Goal: Task Accomplishment & Management: Manage account settings

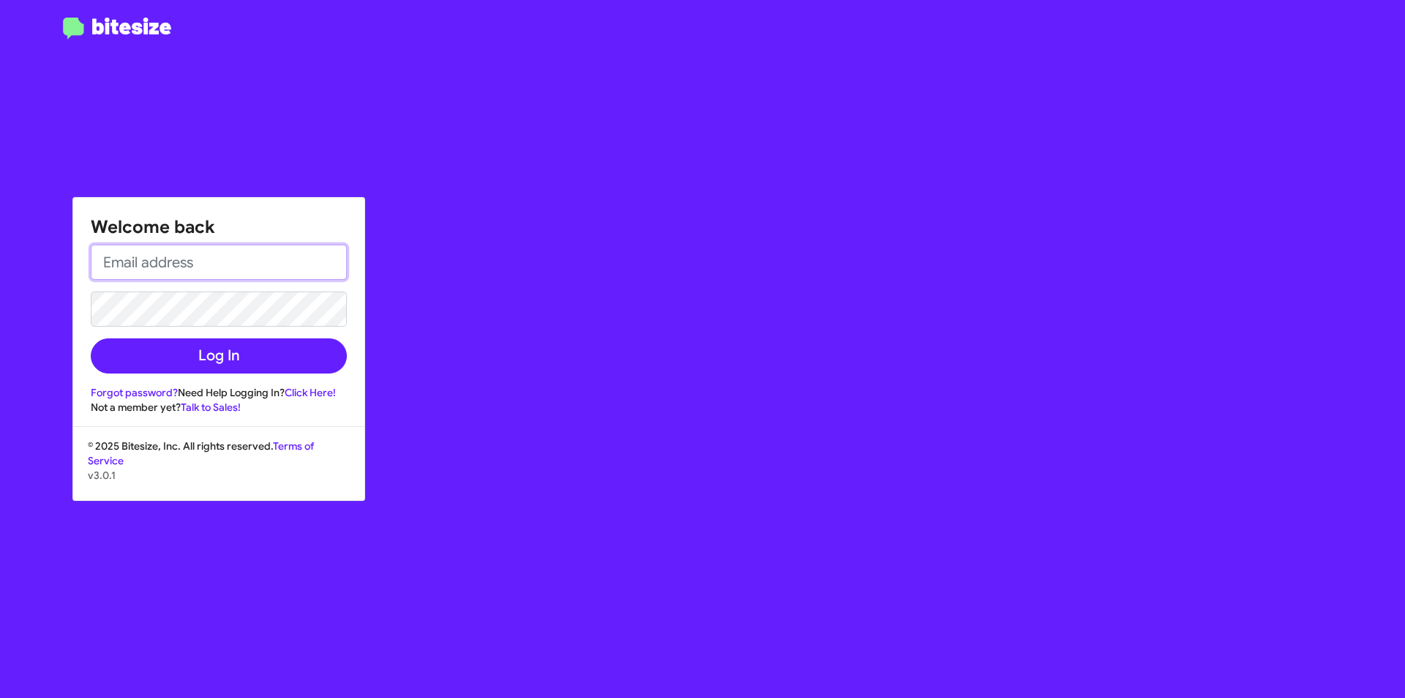
click at [274, 275] on input "email" at bounding box center [219, 261] width 256 height 35
type input "AVENTURA@OURISMANCARS.COM"
click at [91, 338] on button "Log In" at bounding box center [219, 355] width 256 height 35
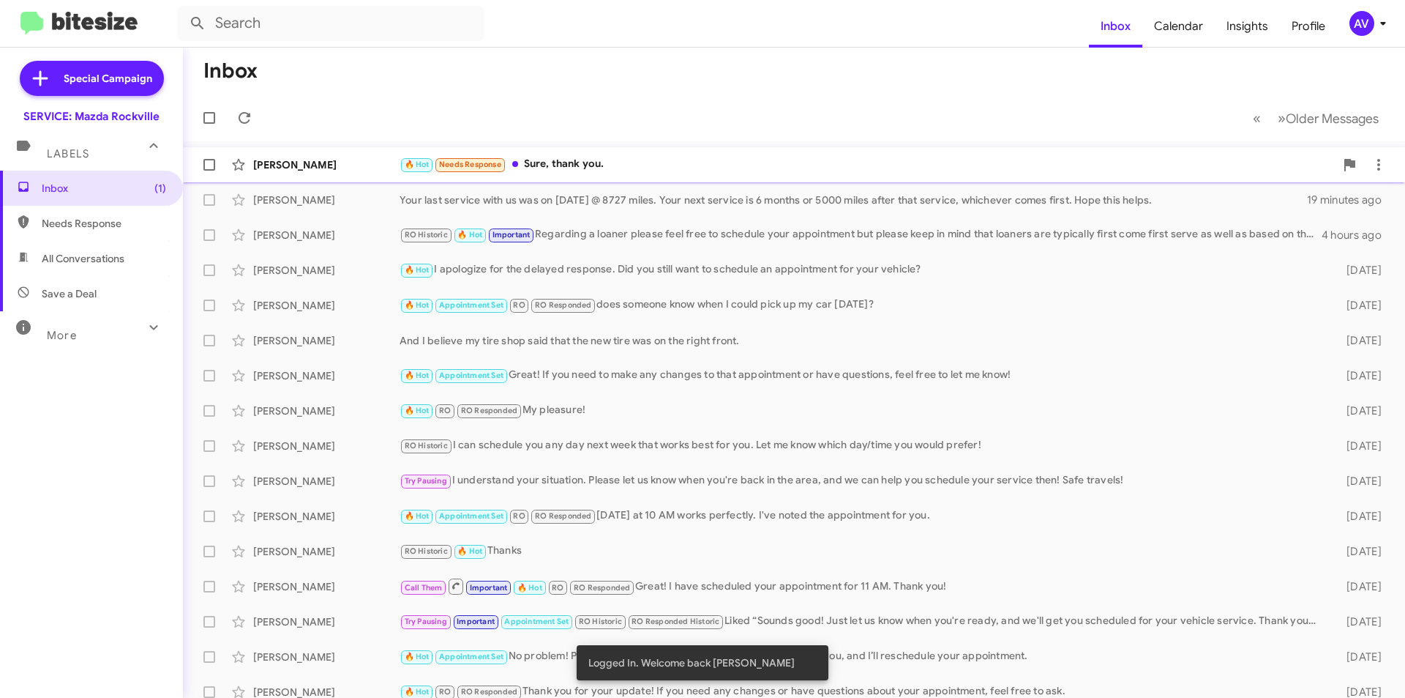
click at [594, 168] on div "🔥 Hot Needs Response Sure, thank you." at bounding box center [867, 164] width 935 height 17
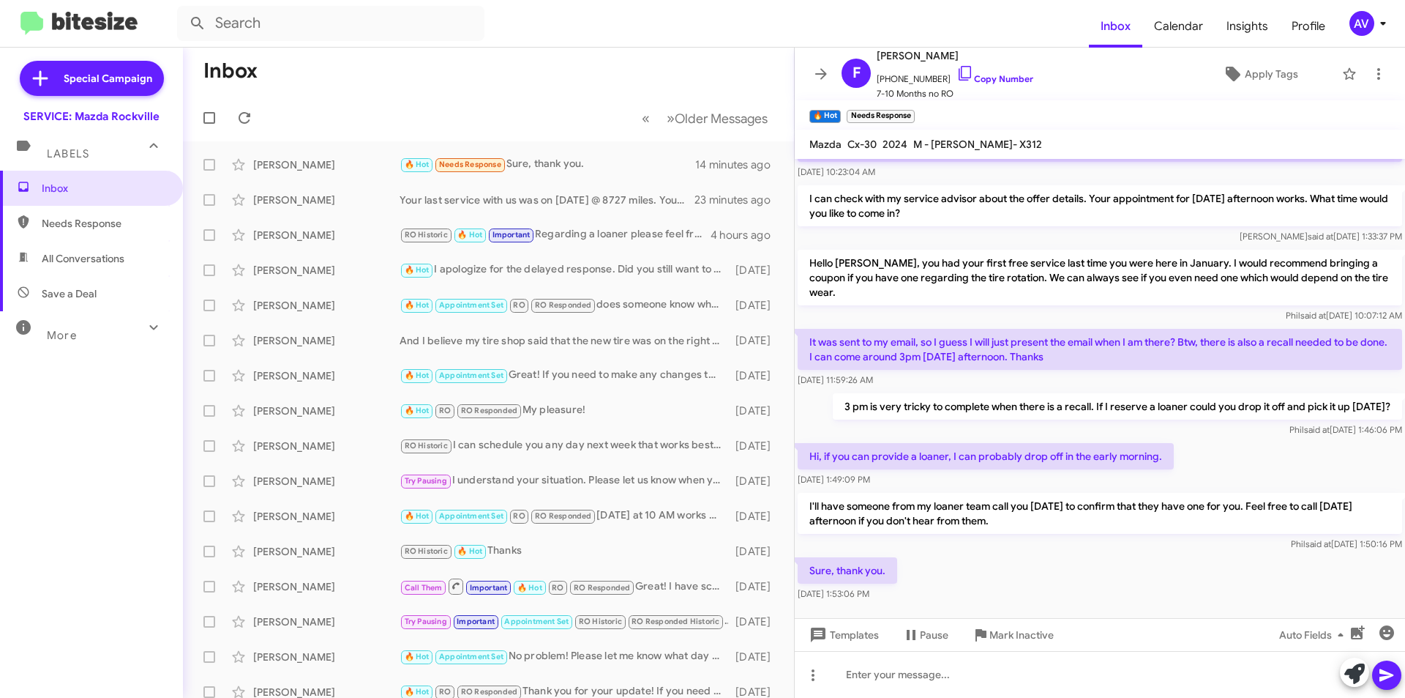
scroll to position [139, 0]
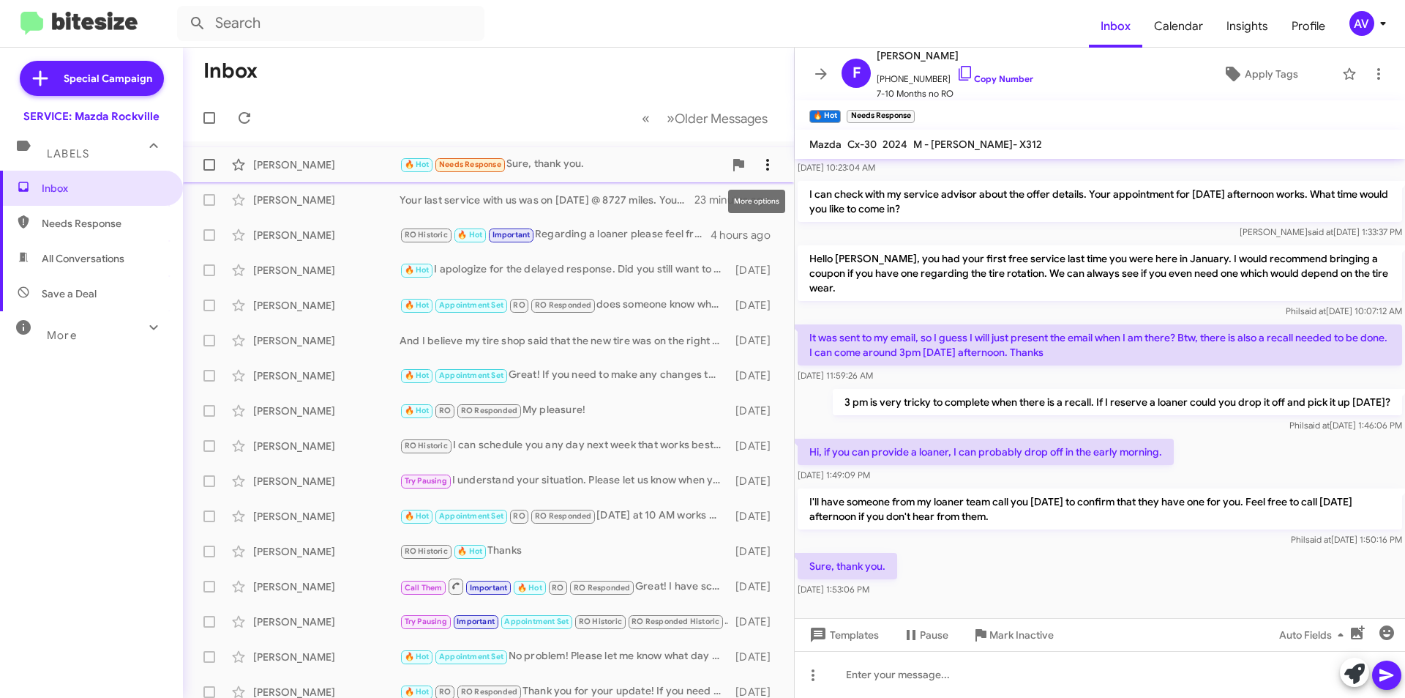
click at [759, 161] on icon at bounding box center [768, 165] width 18 height 18
click at [612, 163] on div at bounding box center [702, 349] width 1405 height 698
click at [764, 159] on icon at bounding box center [768, 165] width 18 height 18
click at [684, 203] on span "Mark as unread" at bounding box center [647, 202] width 74 height 35
click at [1364, 19] on div "AV" at bounding box center [1362, 23] width 25 height 25
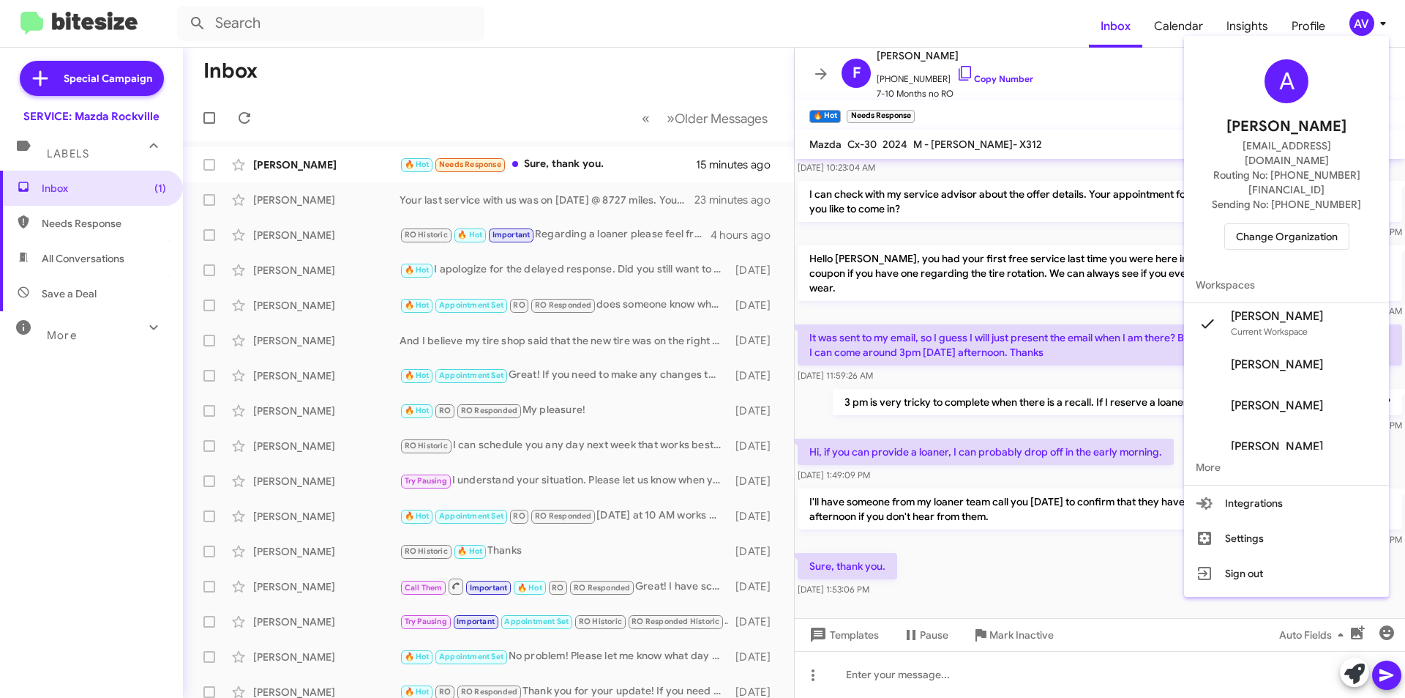
click at [1294, 224] on span "Change Organization" at bounding box center [1287, 236] width 102 height 25
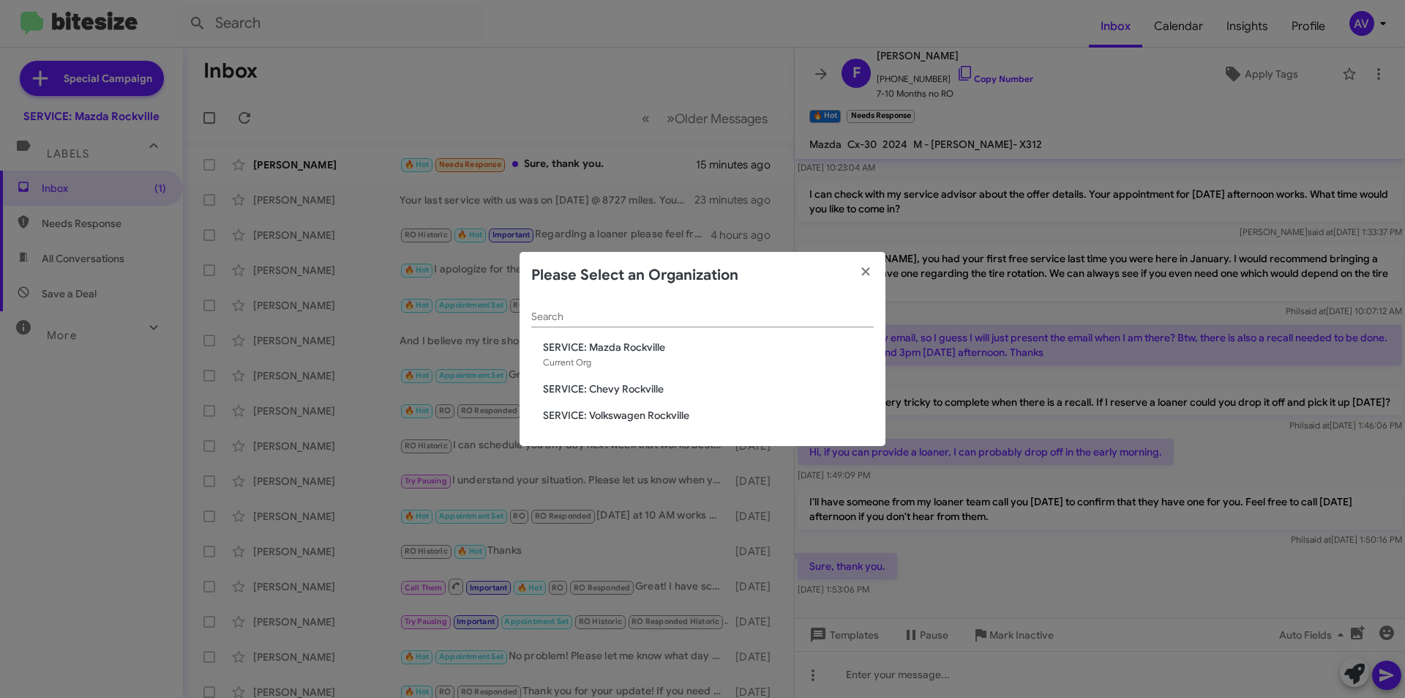
click at [674, 414] on span "SERVICE: Volkswagen Rockville" at bounding box center [708, 415] width 331 height 15
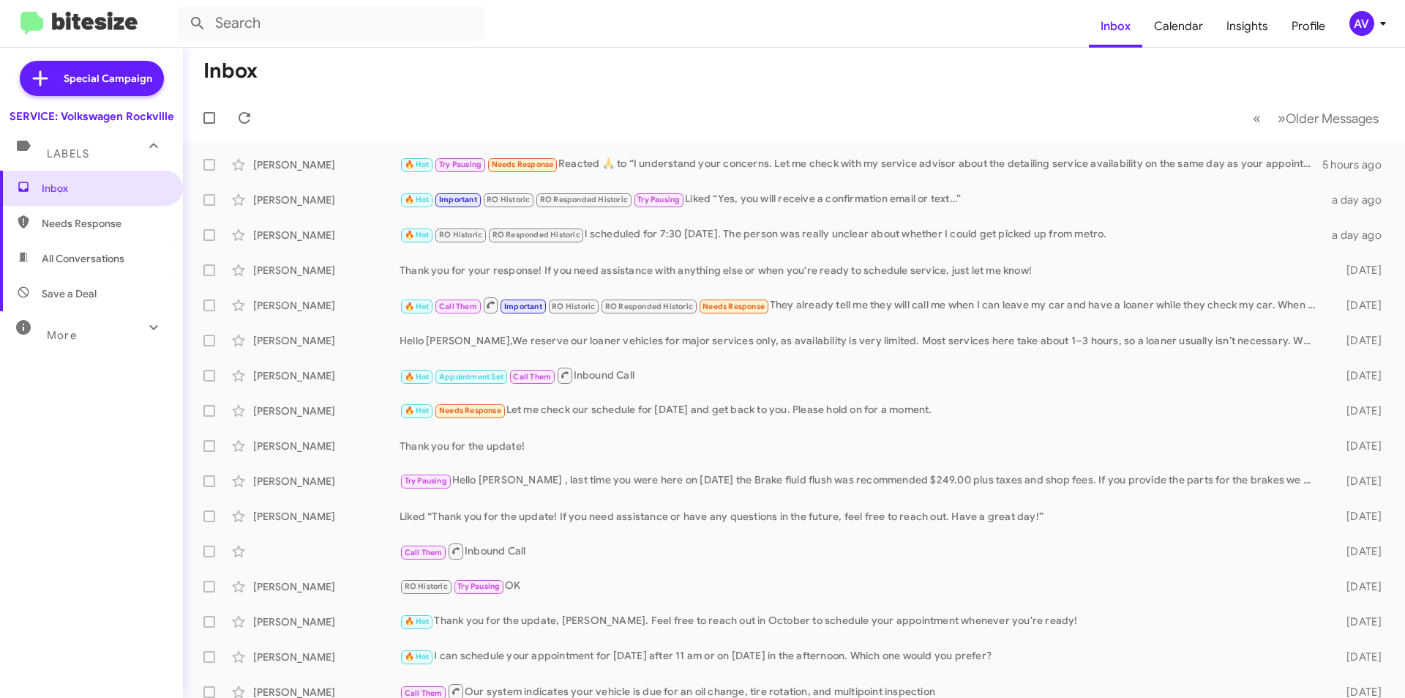
drag, startPoint x: 1365, startPoint y: 1, endPoint x: 1362, endPoint y: 18, distance: 16.5
click at [1364, 5] on mat-toolbar "Inbox Calendar Insights Profile AV" at bounding box center [702, 23] width 1405 height 47
click at [1361, 20] on div "AV" at bounding box center [1362, 23] width 25 height 25
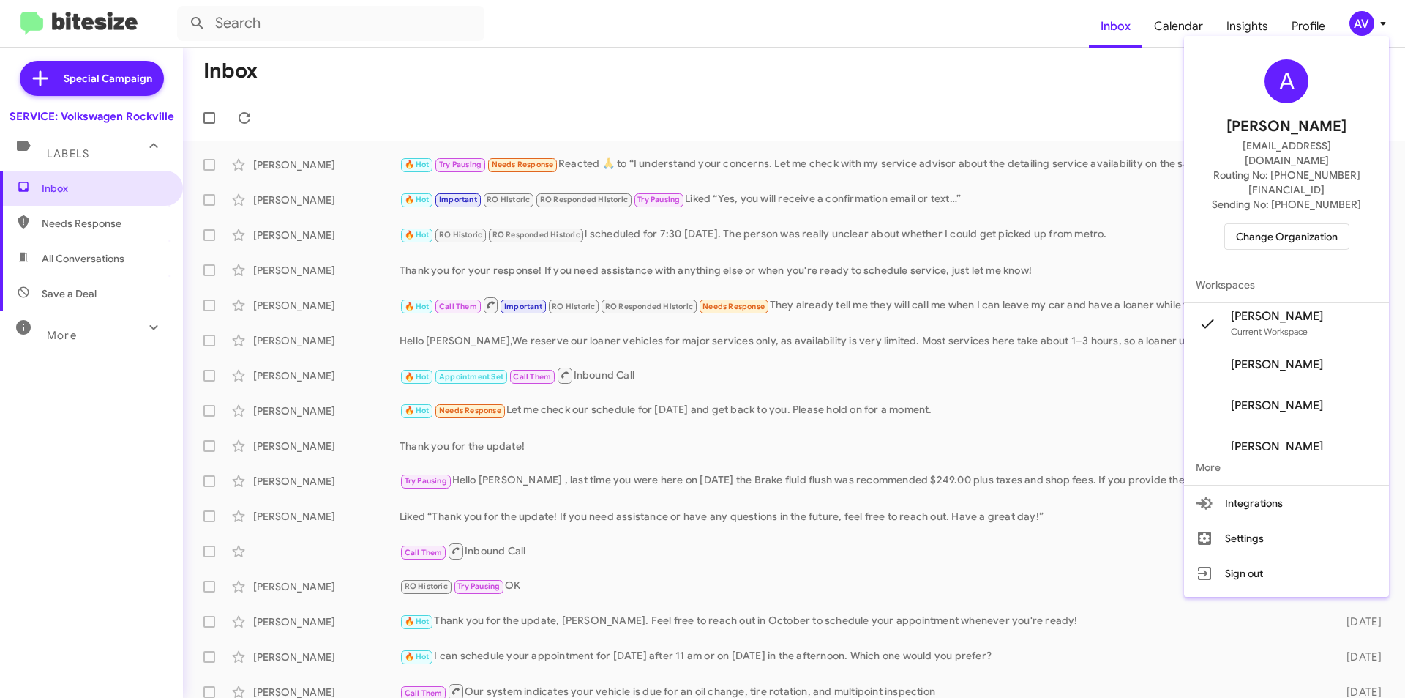
click at [1279, 224] on span "Change Organization" at bounding box center [1287, 236] width 102 height 25
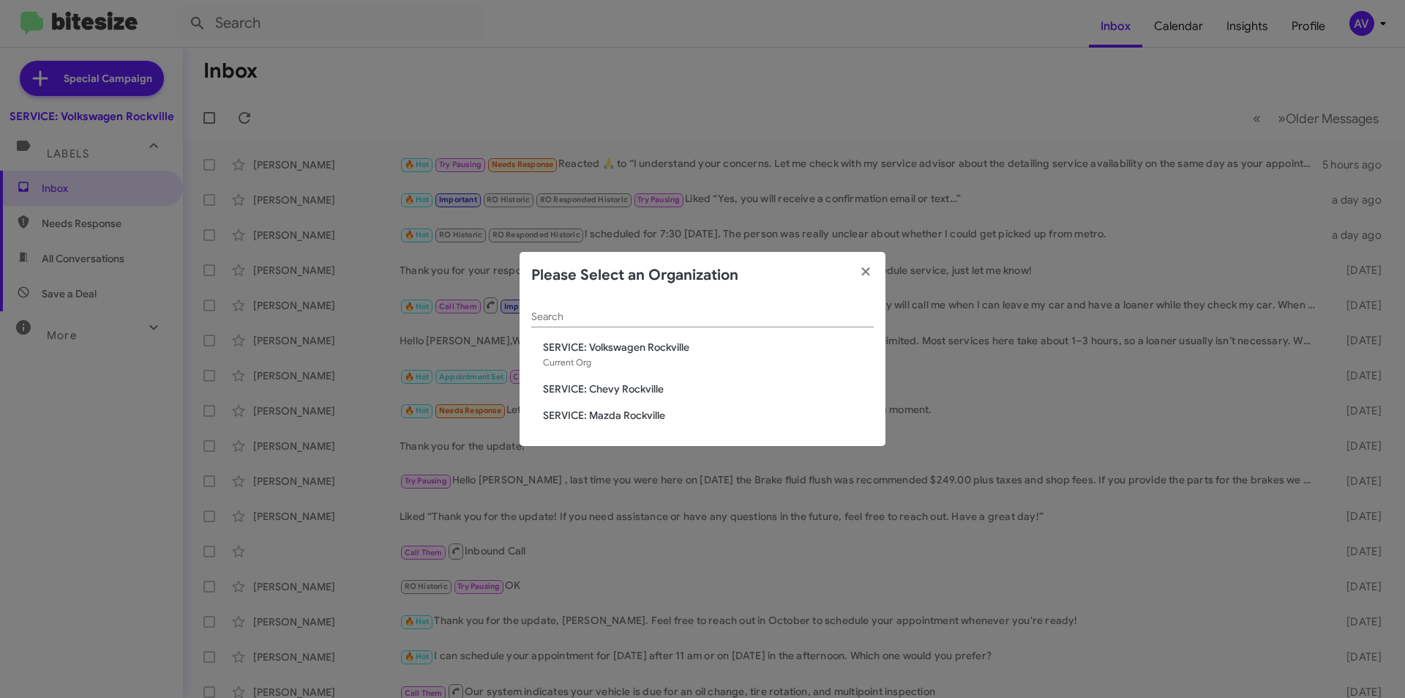
click at [655, 384] on span "SERVICE: Chevy Rockville" at bounding box center [708, 388] width 331 height 15
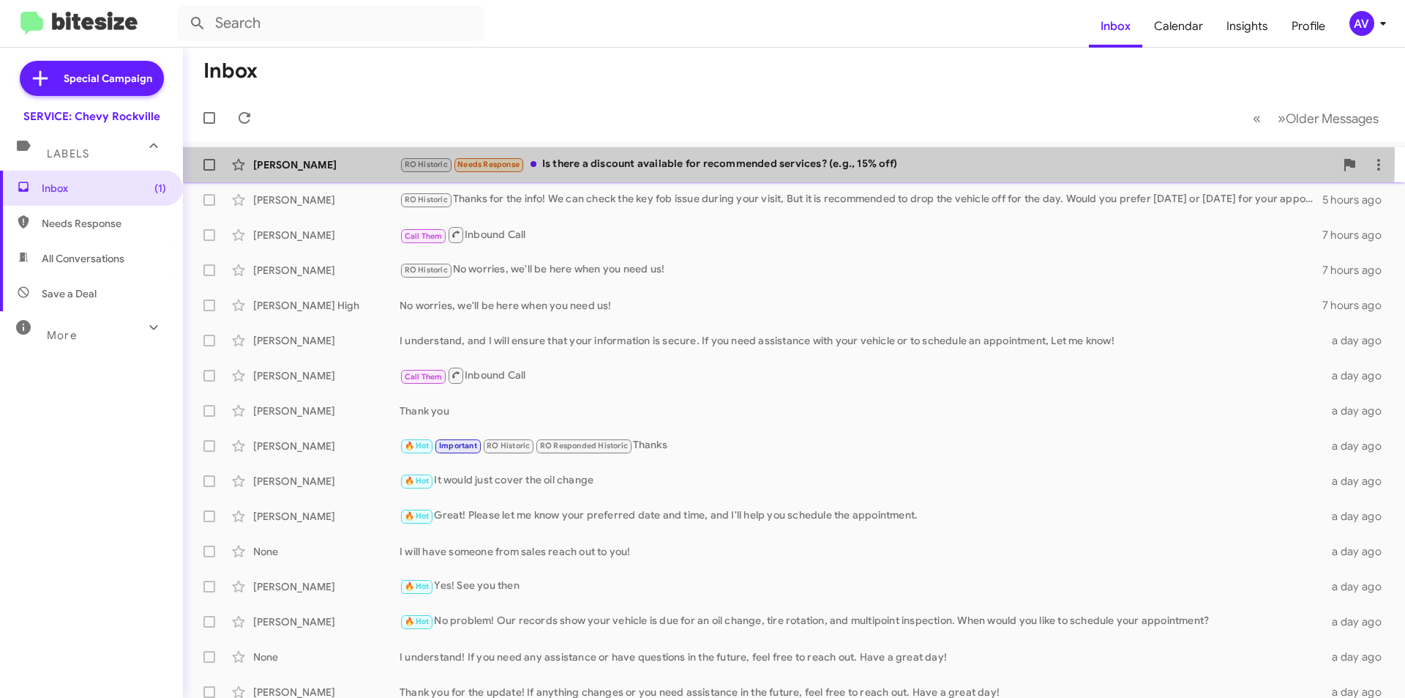
click at [621, 157] on div "RO Historic Needs Response Is there a discount available for recommended servic…" at bounding box center [867, 164] width 935 height 17
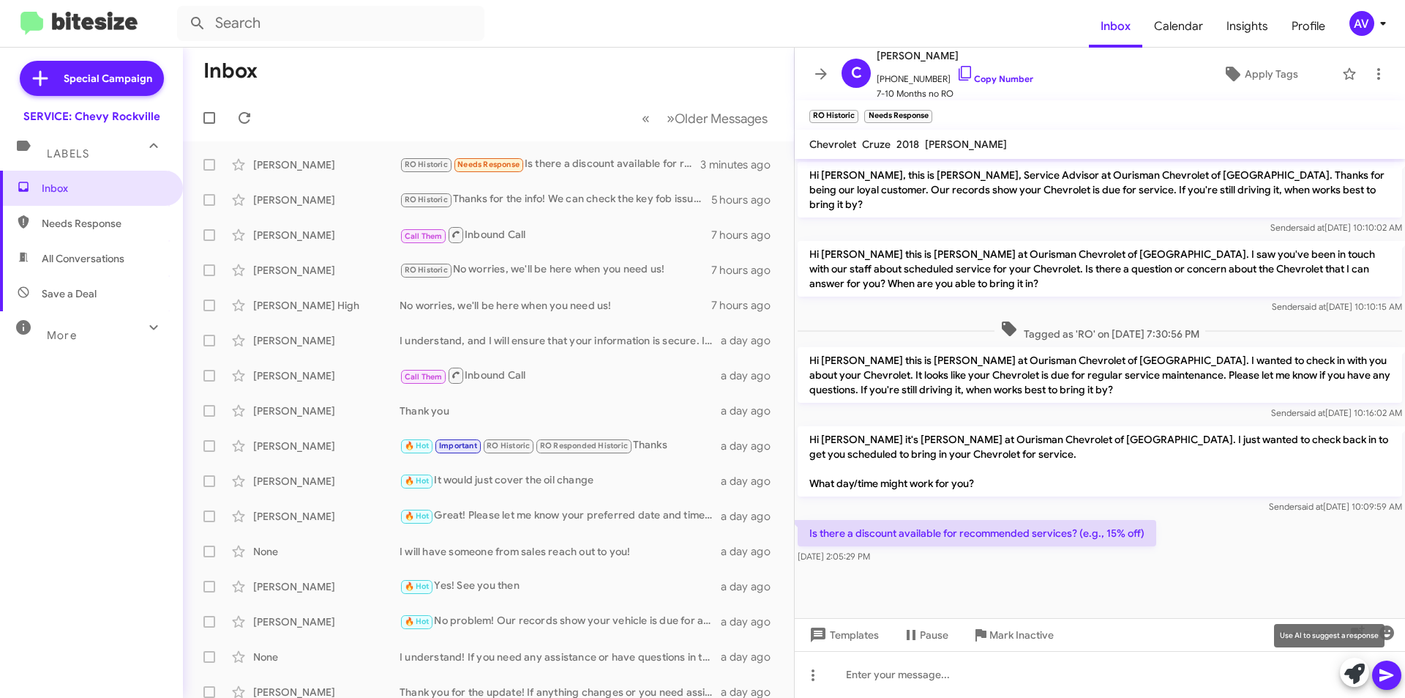
click at [1350, 684] on span at bounding box center [1355, 673] width 20 height 32
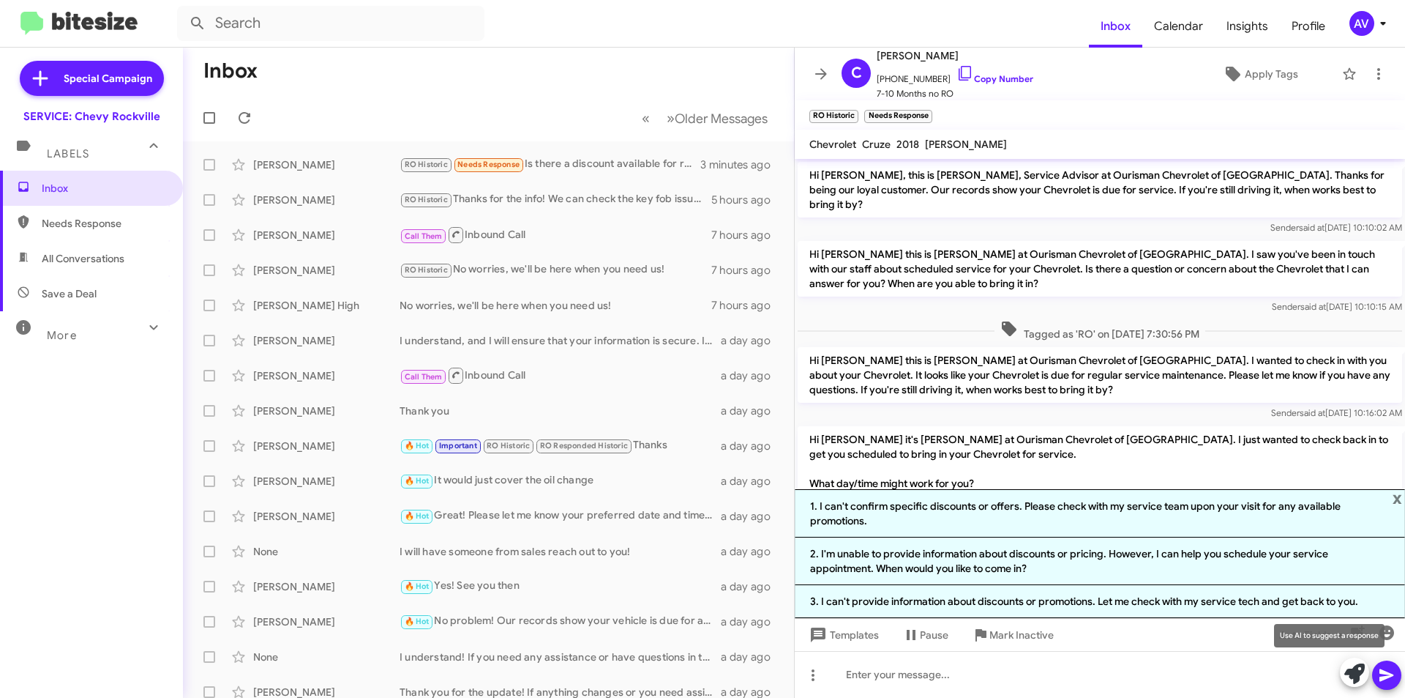
click at [1344, 672] on button at bounding box center [1354, 671] width 29 height 29
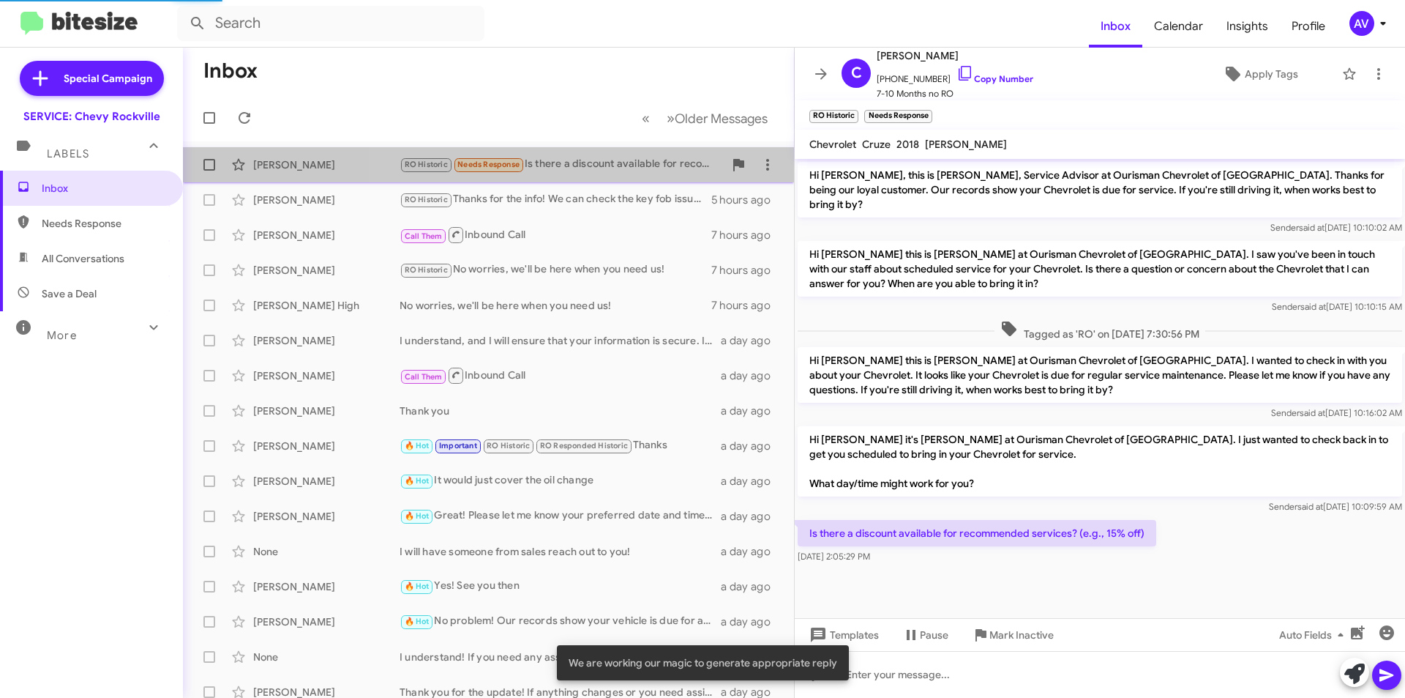
click at [638, 168] on div "RO Historic Needs Response Is there a discount available for recommended servic…" at bounding box center [562, 164] width 324 height 17
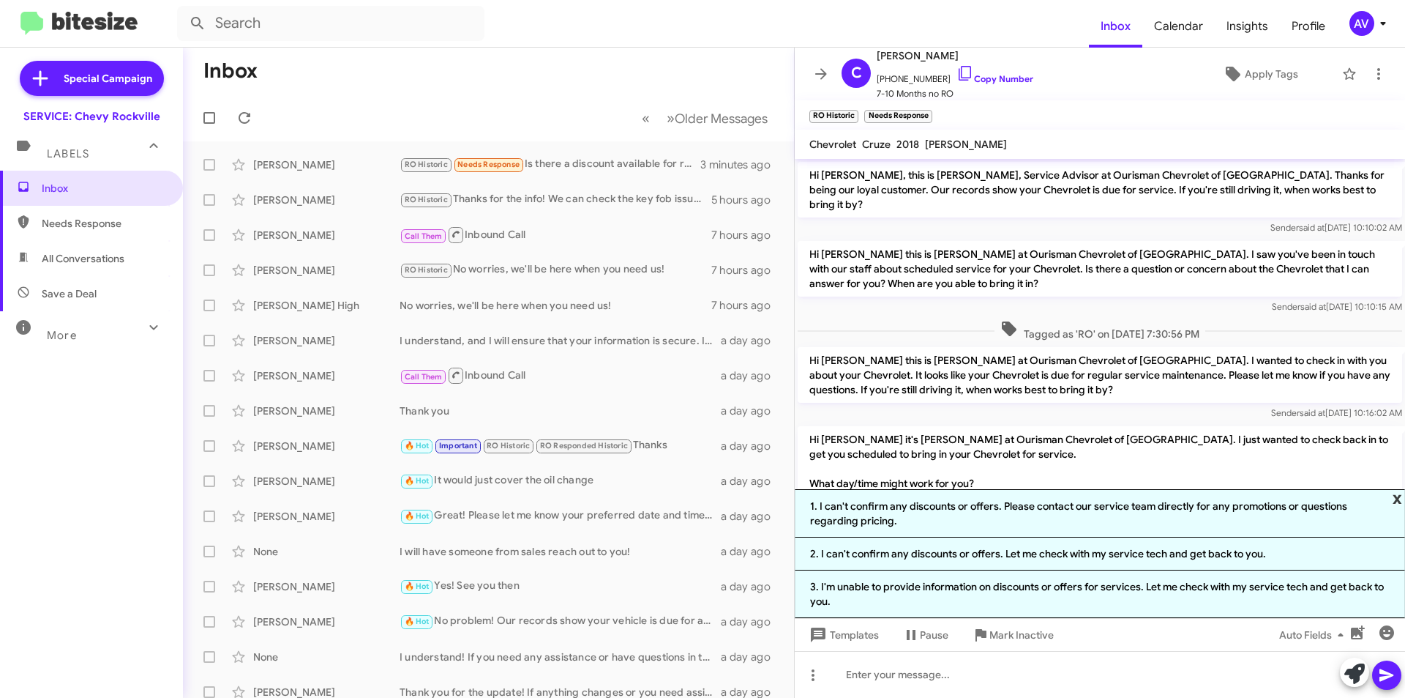
click at [1393, 502] on span "x" at bounding box center [1398, 498] width 10 height 18
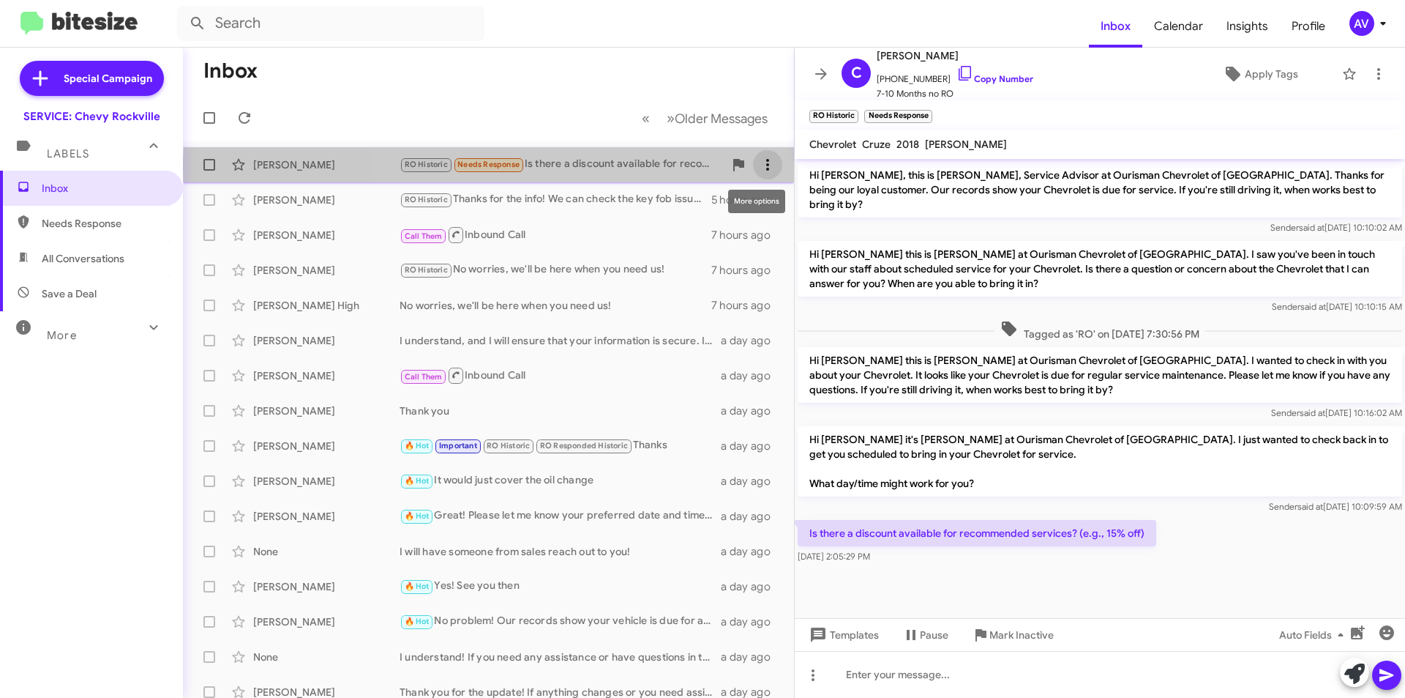
click at [759, 167] on icon at bounding box center [768, 165] width 18 height 18
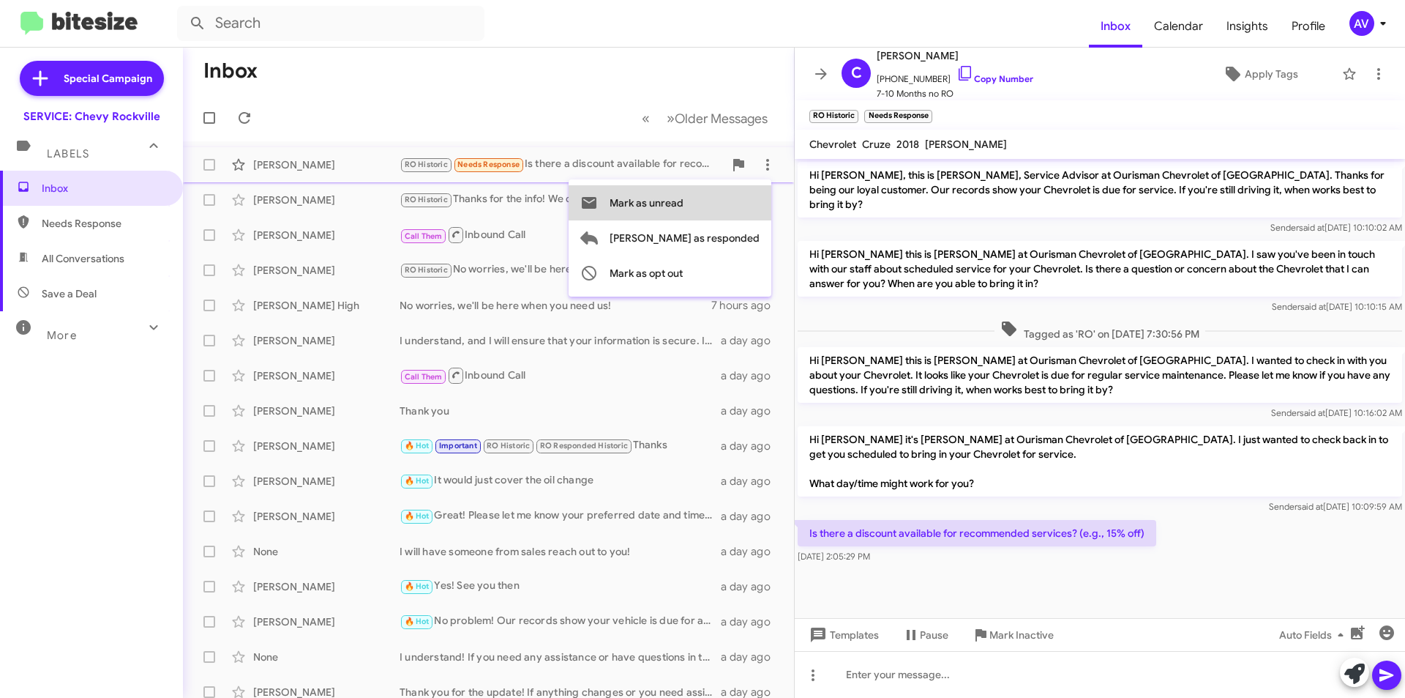
click at [684, 213] on span "Mark as unread" at bounding box center [647, 202] width 74 height 35
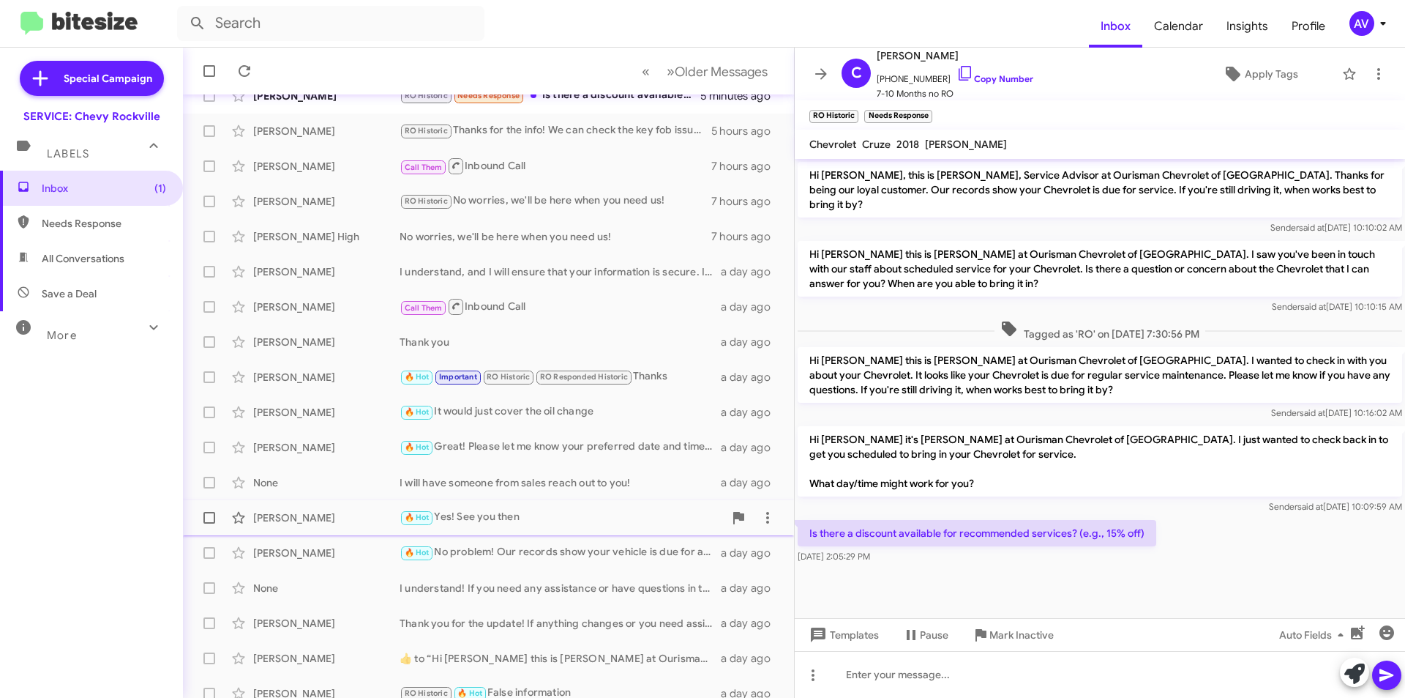
scroll to position [73, 0]
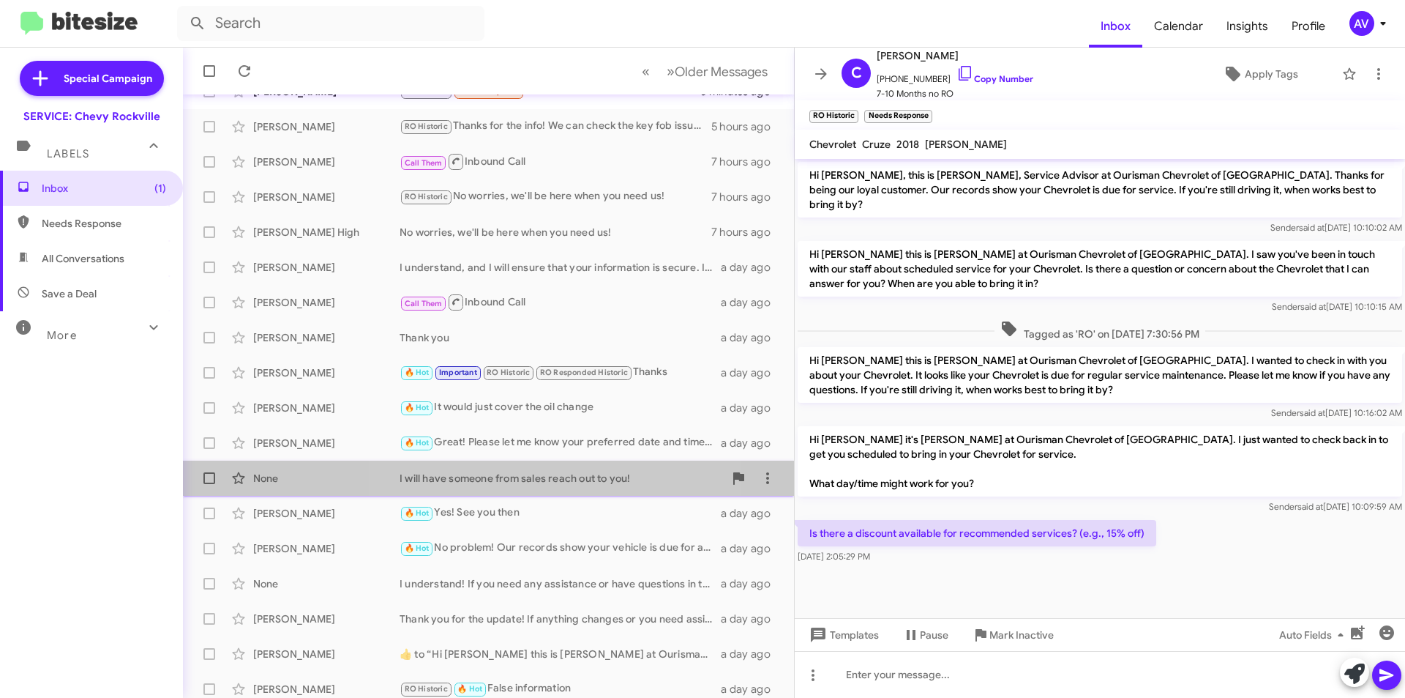
click at [570, 477] on div "I will have someone from sales reach out to you!" at bounding box center [562, 478] width 324 height 15
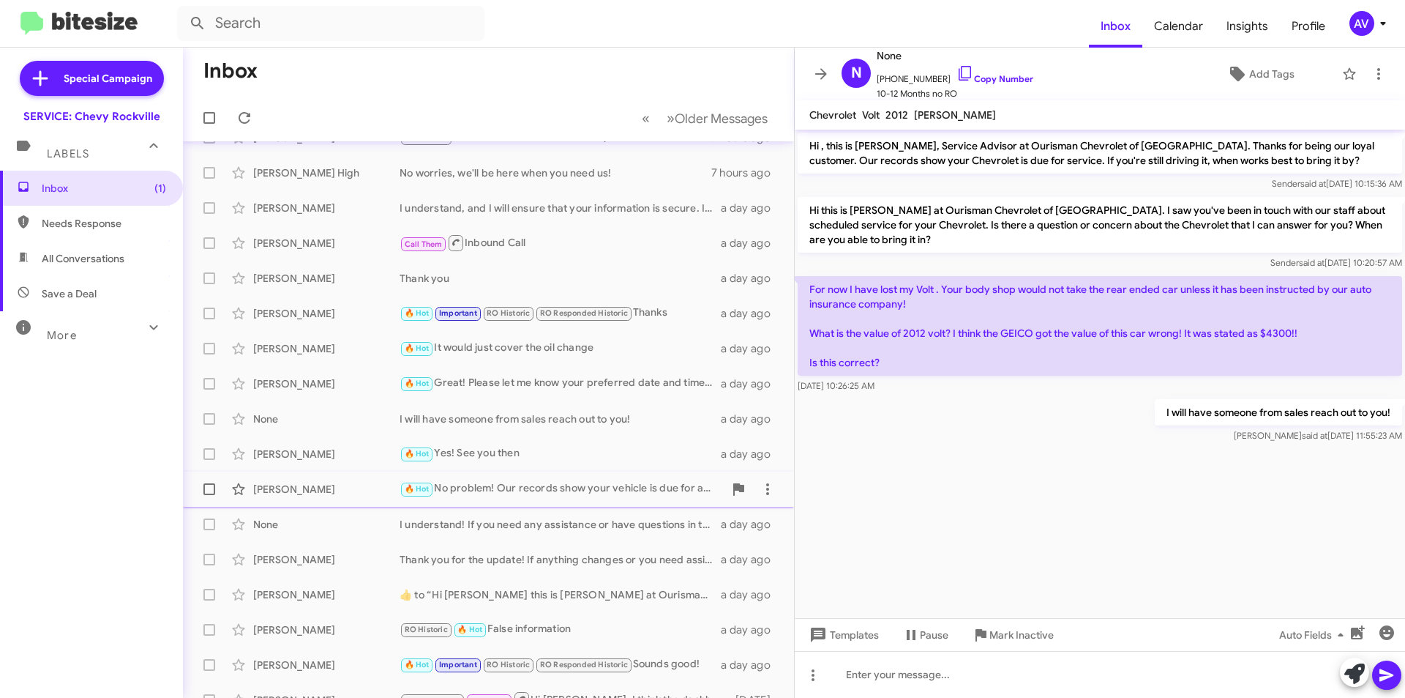
scroll to position [128, 0]
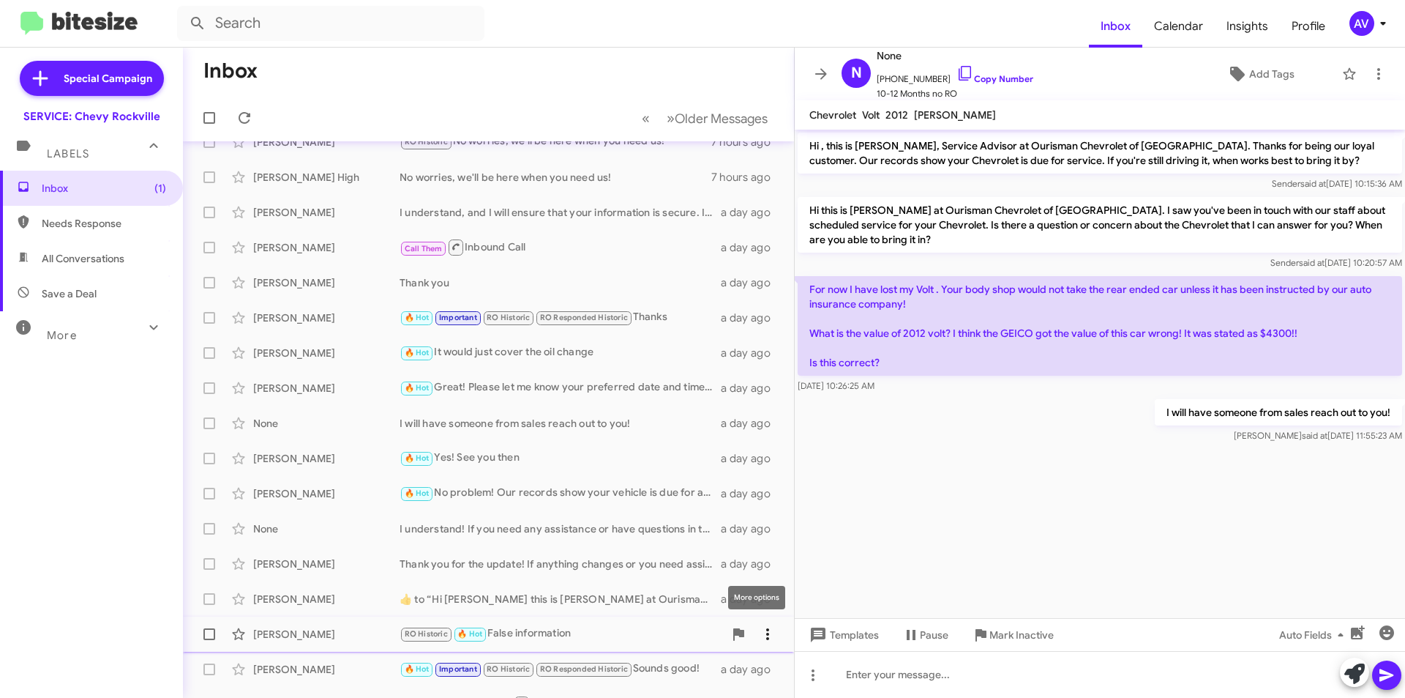
click at [759, 629] on icon at bounding box center [768, 634] width 18 height 18
click at [743, 572] on span "Mark as responded" at bounding box center [685, 560] width 150 height 35
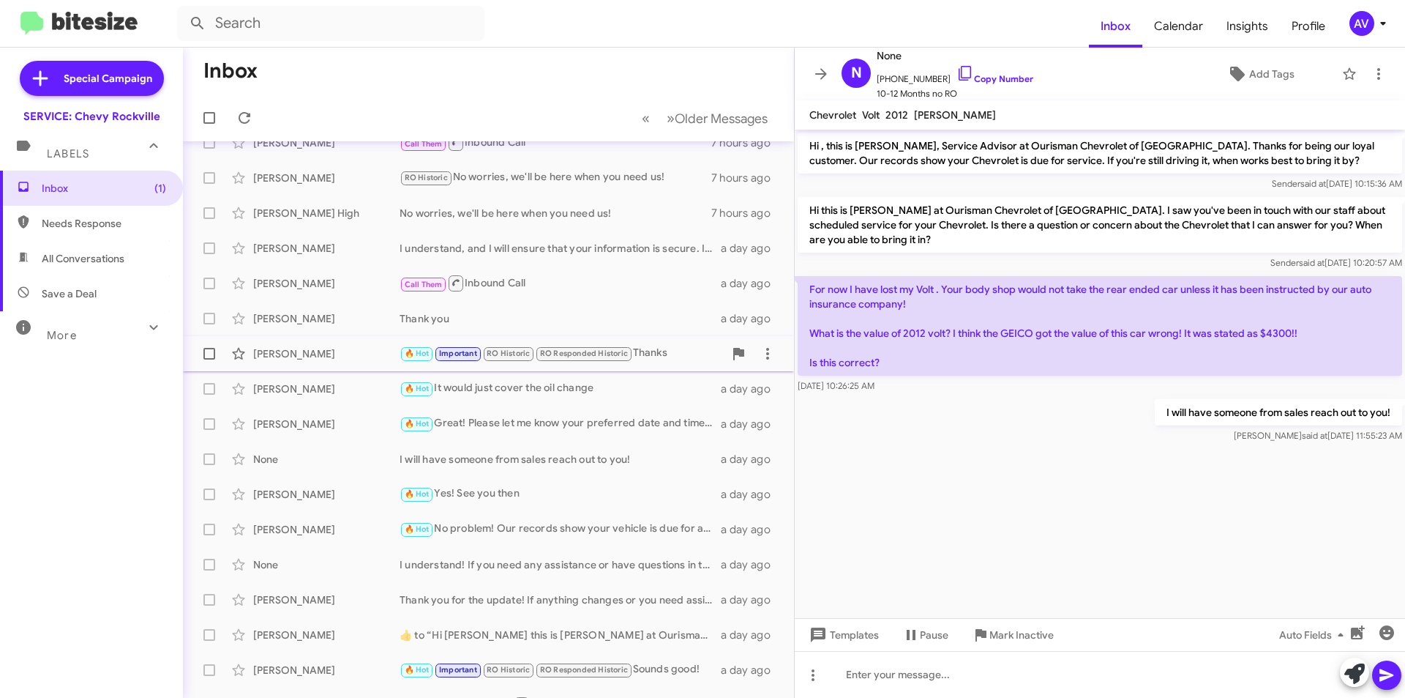
scroll to position [0, 0]
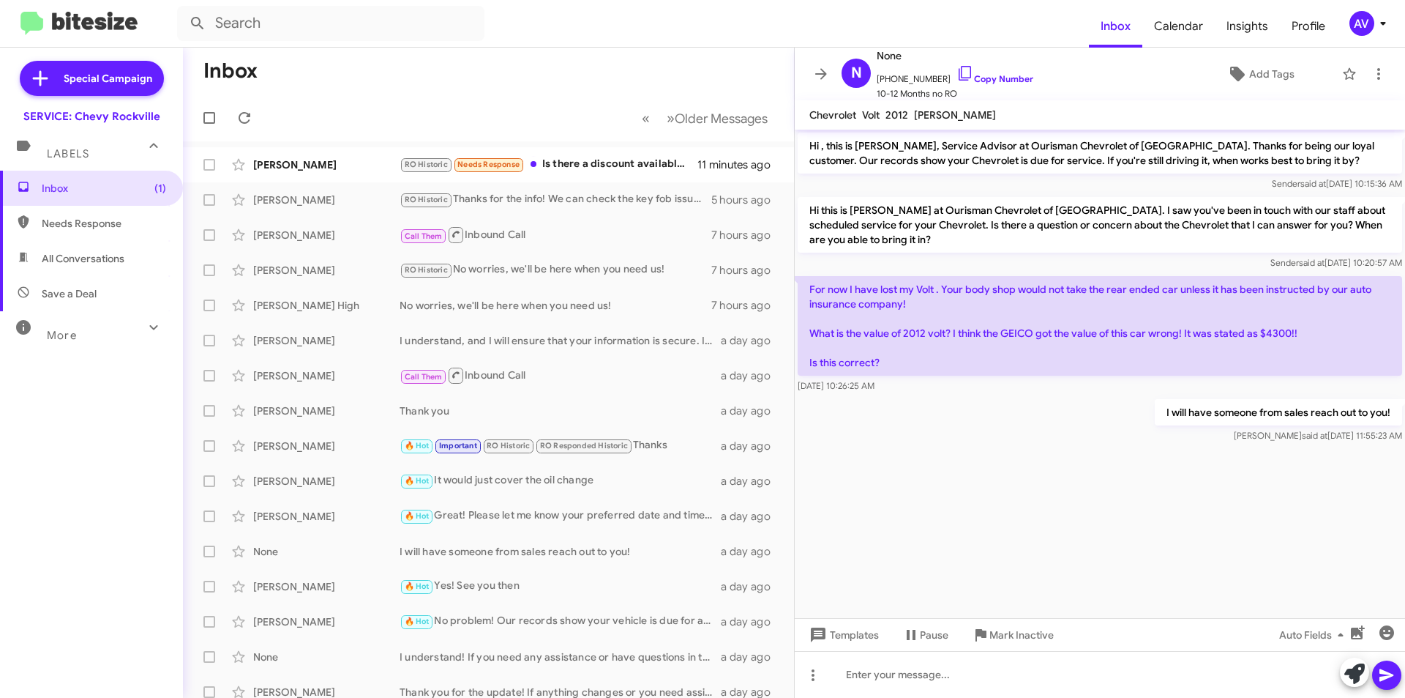
click at [1359, 21] on div "AV" at bounding box center [1362, 23] width 25 height 25
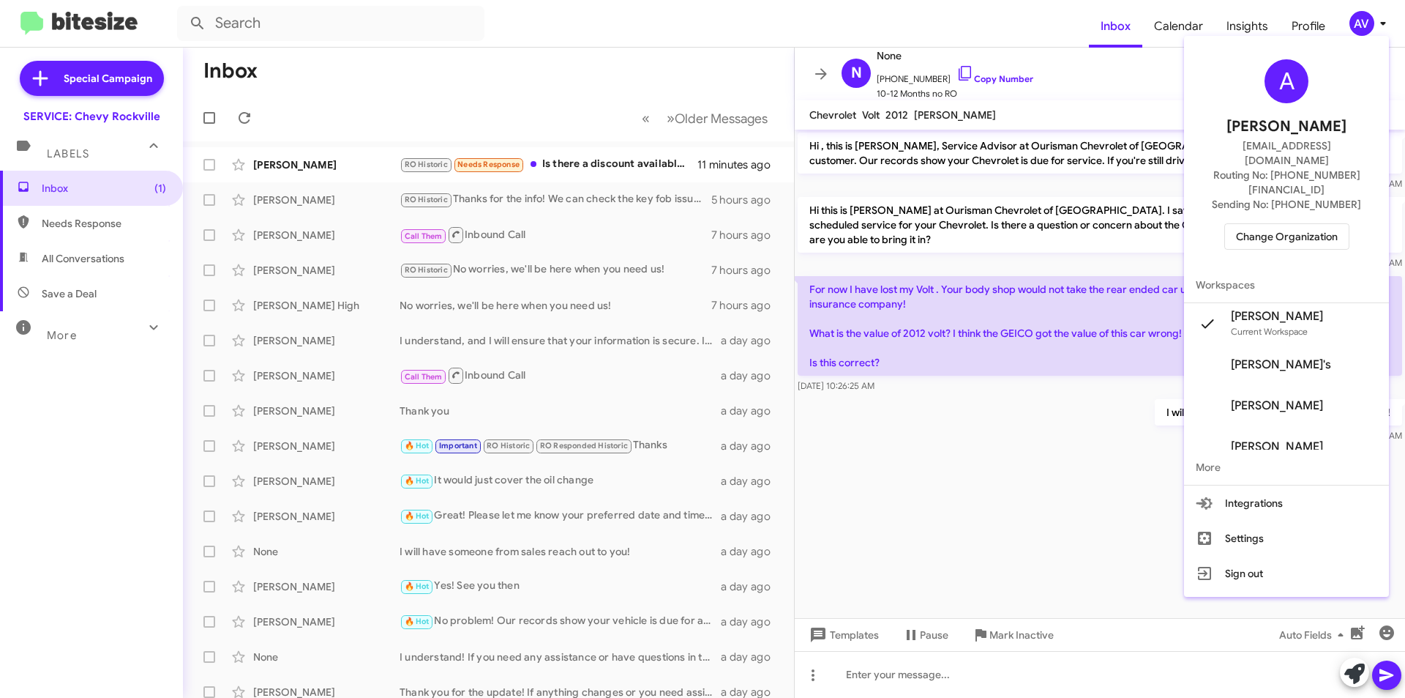
click at [1310, 224] on span "Change Organization" at bounding box center [1287, 236] width 102 height 25
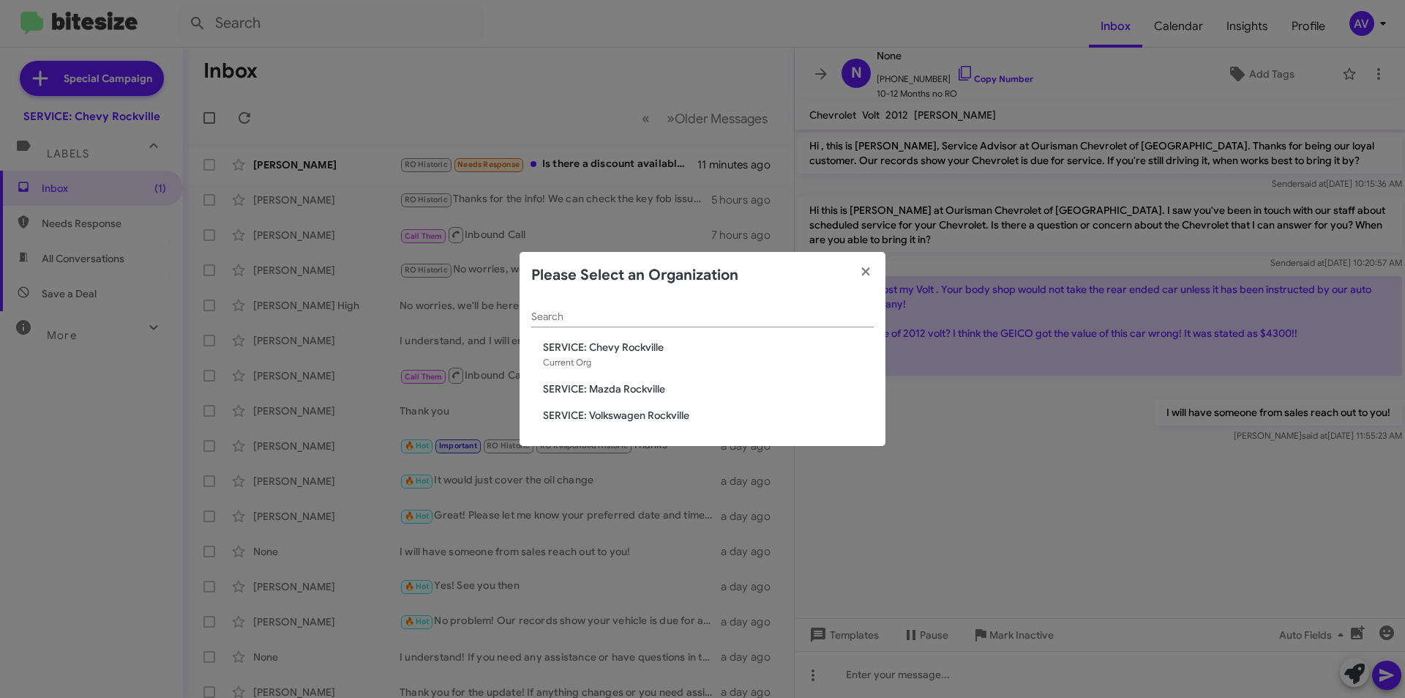
click at [608, 411] on span "SERVICE: Volkswagen Rockville" at bounding box center [708, 415] width 331 height 15
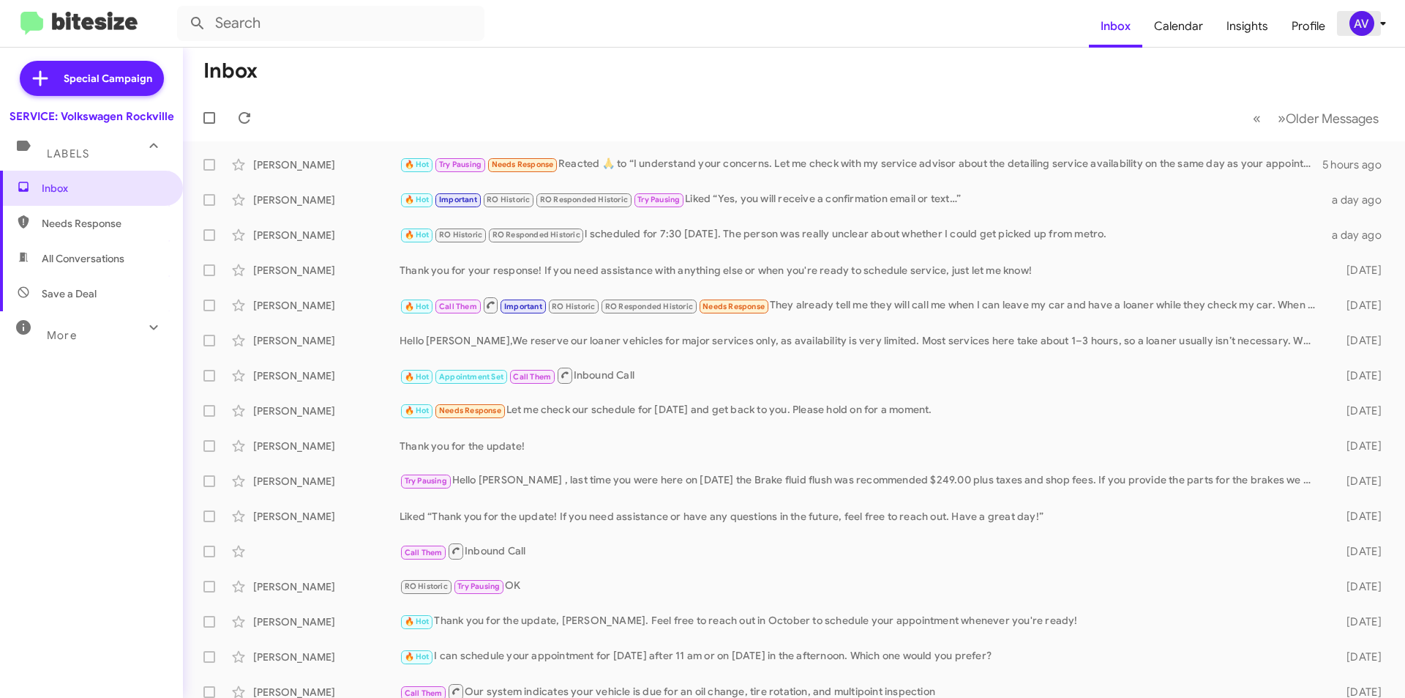
click at [1367, 30] on div "AV" at bounding box center [1362, 23] width 25 height 25
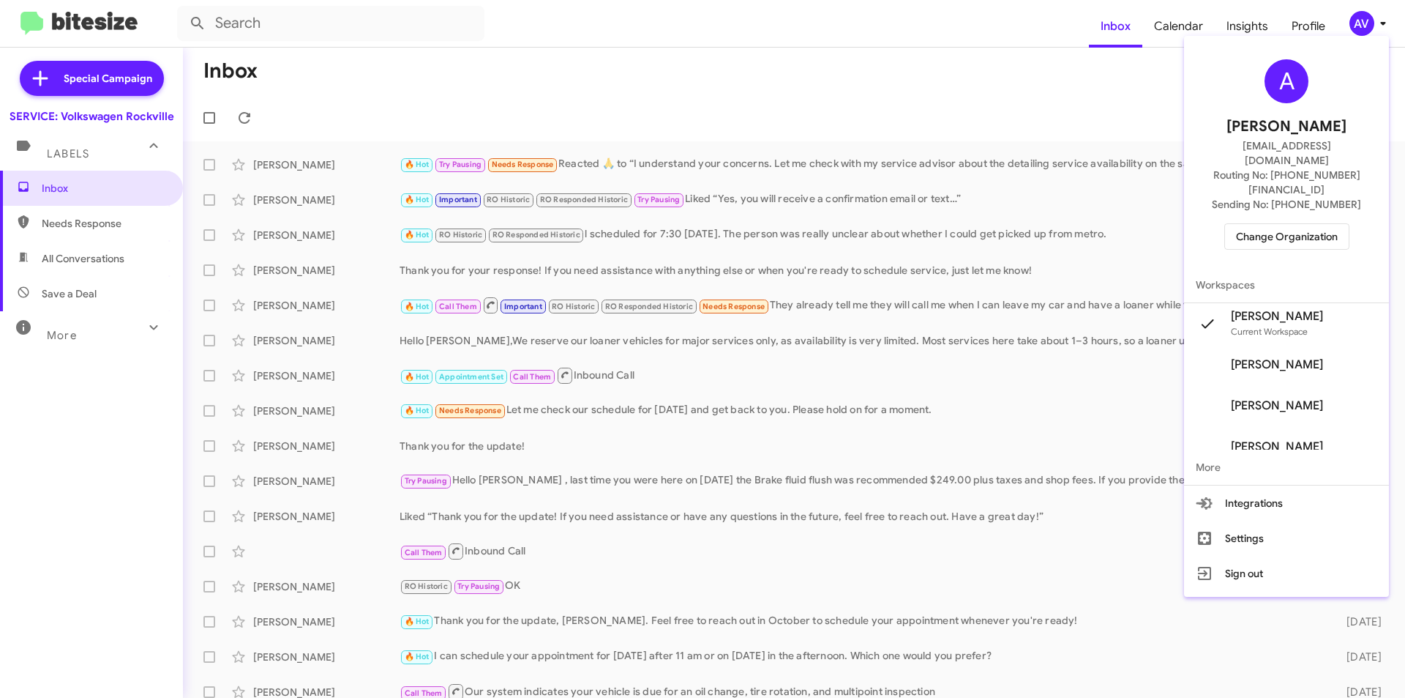
click at [1263, 224] on span "Change Organization" at bounding box center [1287, 236] width 102 height 25
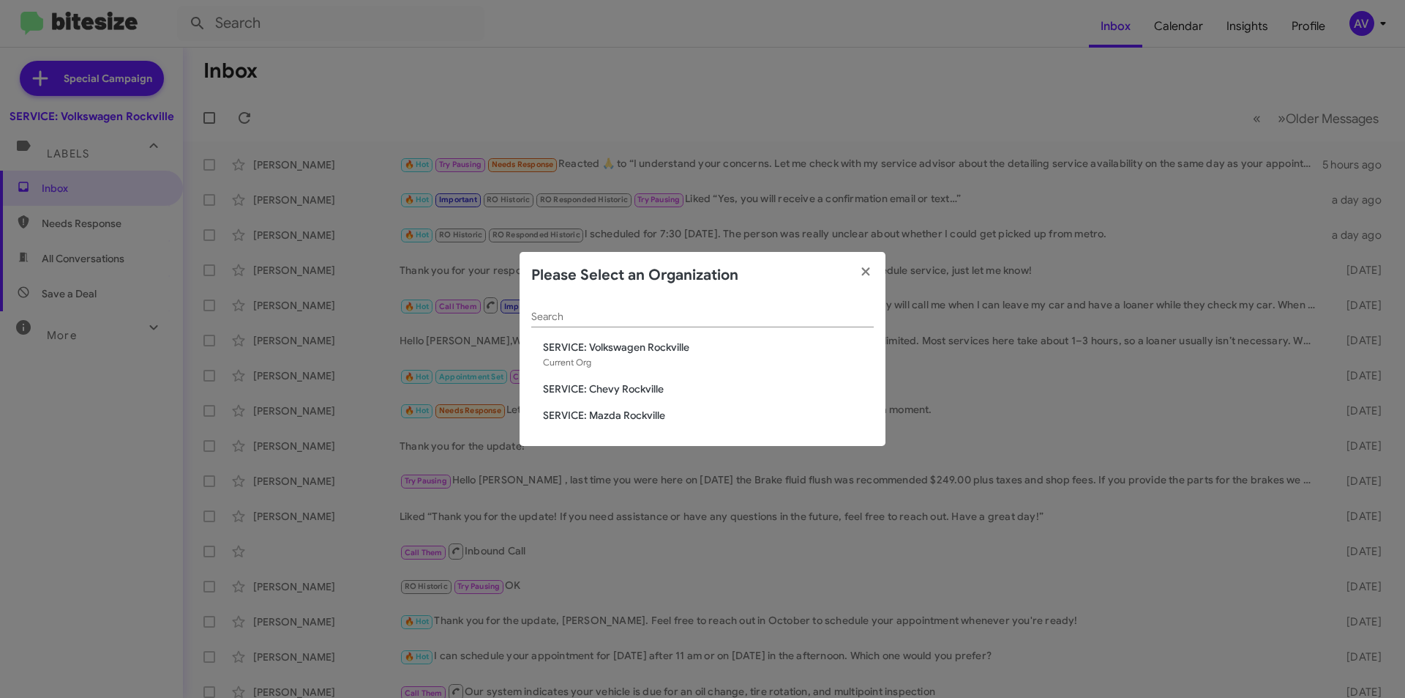
click at [628, 414] on span "SERVICE: Mazda Rockville" at bounding box center [708, 415] width 331 height 15
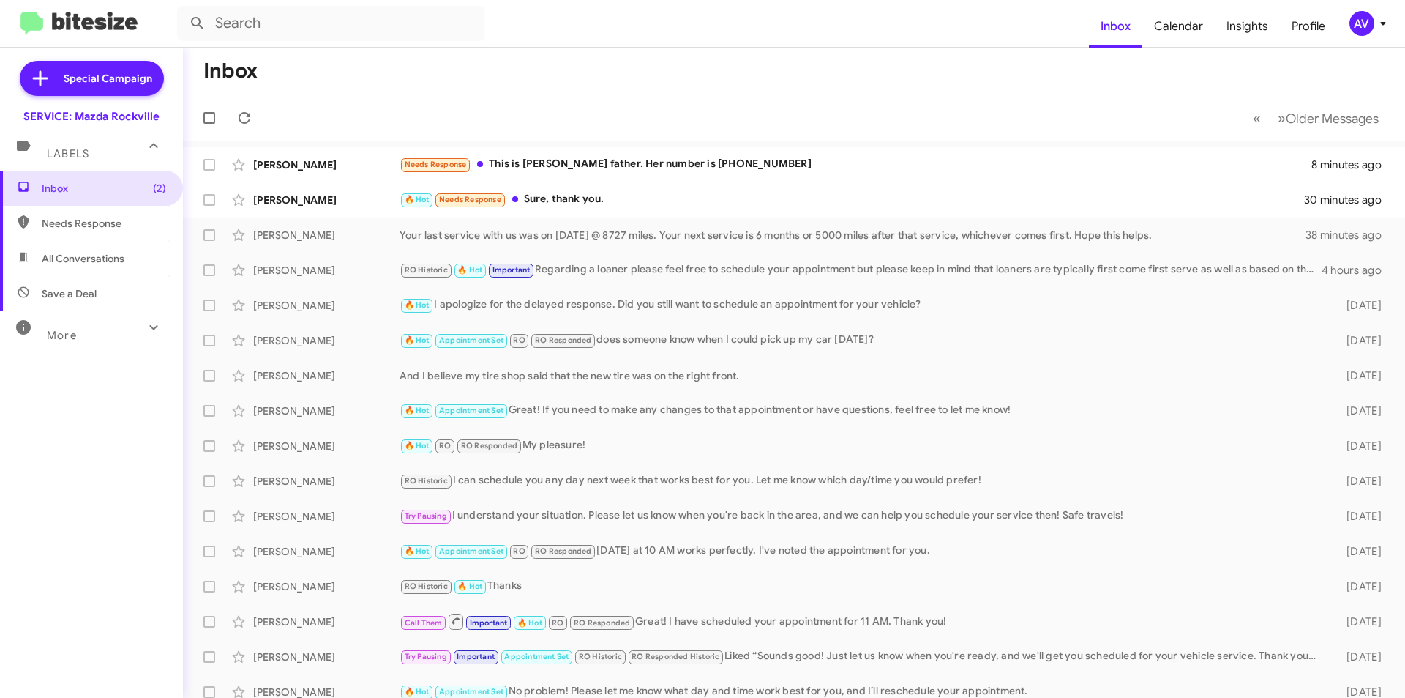
click at [1369, 21] on div "AV" at bounding box center [1362, 23] width 25 height 25
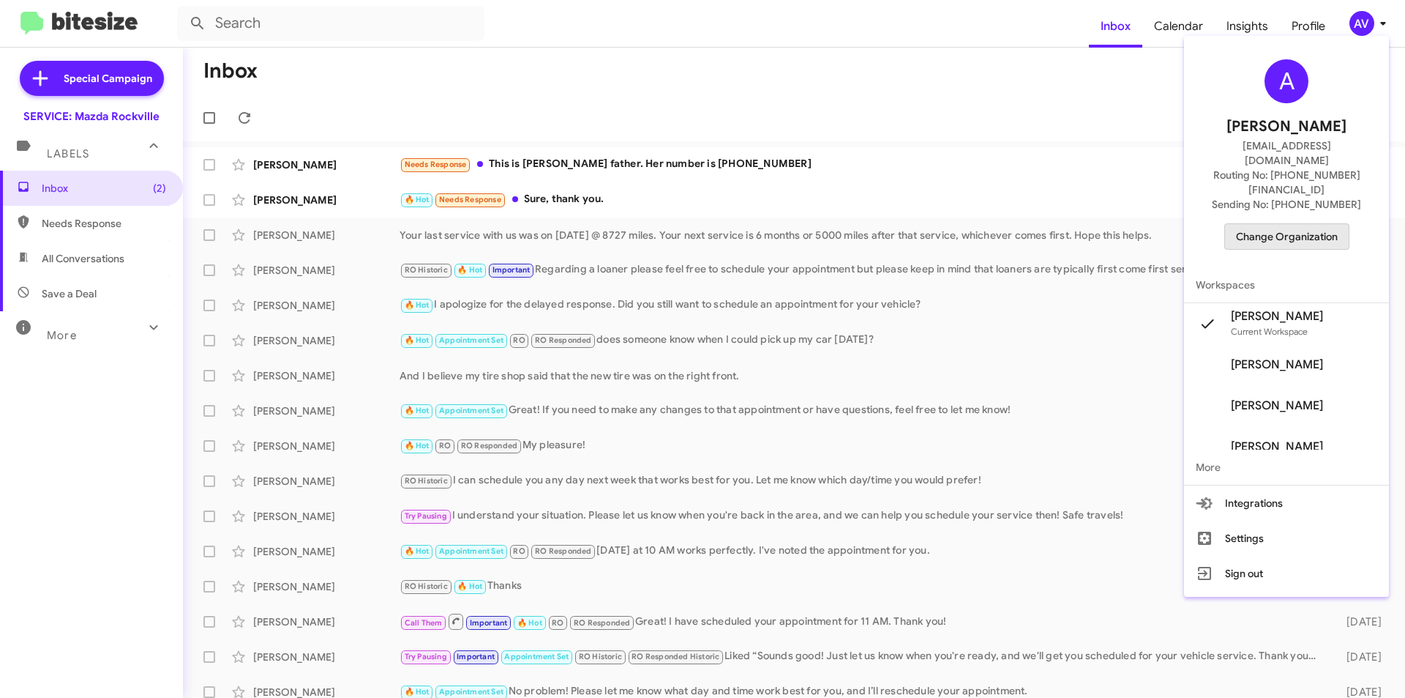
click at [1269, 224] on span "Change Organization" at bounding box center [1287, 236] width 102 height 25
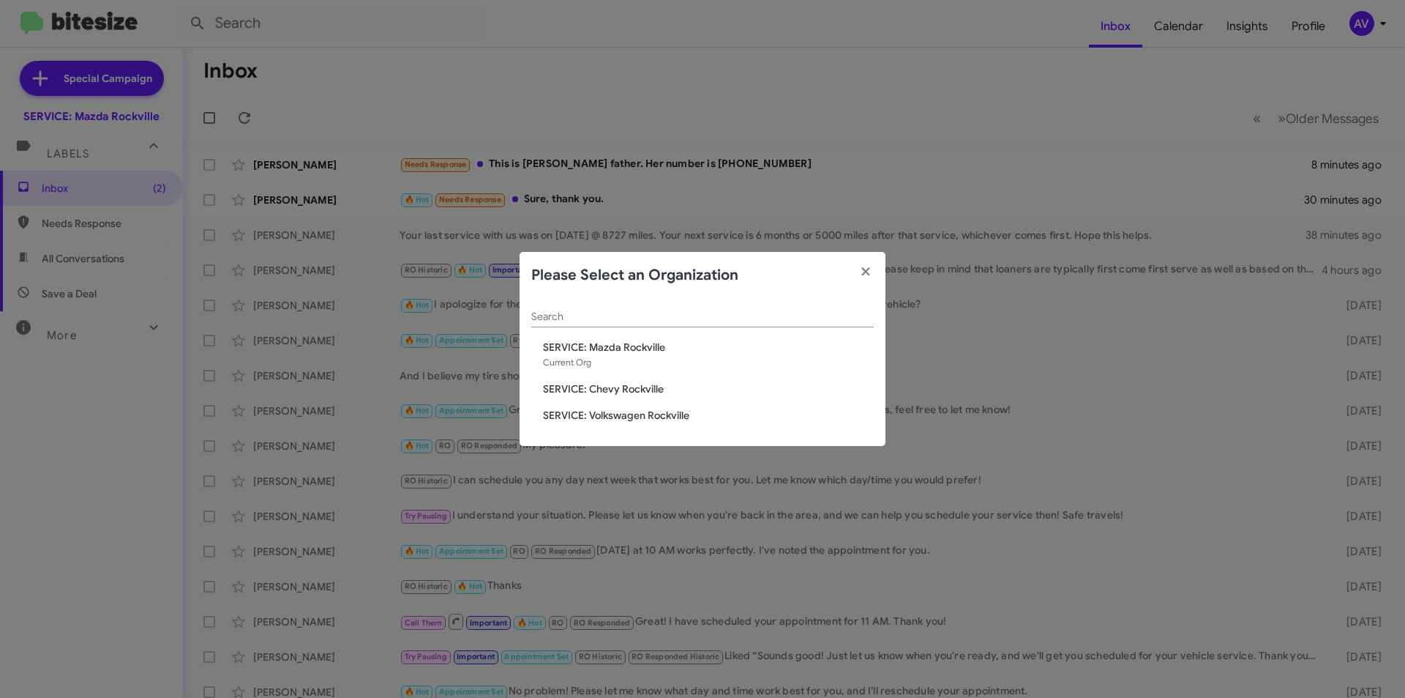
click at [630, 388] on span "SERVICE: Chevy Rockville" at bounding box center [708, 388] width 331 height 15
